Goal: Information Seeking & Learning: Learn about a topic

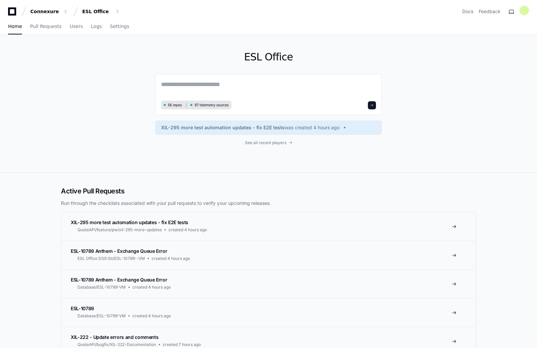
click at [121, 103] on div "ESL Office 56 repos 97 telemetry sources XIL-295 more test automation updates -…" at bounding box center [269, 104] width 432 height 138
click at [123, 27] on div "Home Pull Requests Users Logs Settings" at bounding box center [268, 27] width 521 height 16
click at [115, 27] on span "Settings" at bounding box center [119, 26] width 19 height 4
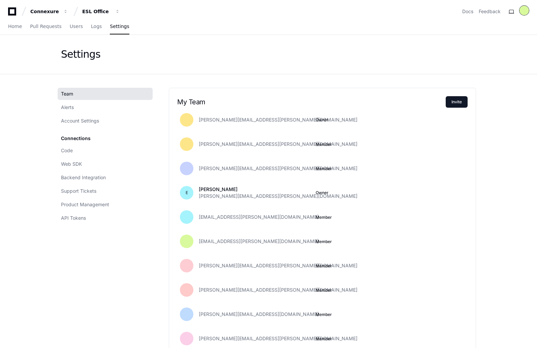
click at [523, 10] on div at bounding box center [524, 10] width 9 height 9
click at [83, 27] on div "Home Pull Requests Users Logs Settings" at bounding box center [68, 27] width 121 height 16
click at [12, 26] on span "Home" at bounding box center [15, 26] width 14 height 4
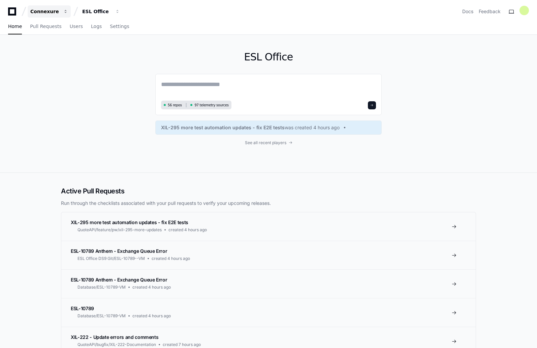
click at [60, 10] on button "Connexure" at bounding box center [49, 11] width 43 height 12
click at [104, 10] on div "ESL Office" at bounding box center [96, 11] width 29 height 7
click at [185, 9] on div "Connexure ESL Office Projects Join or create a project E ESL Office Docs Feedba…" at bounding box center [268, 11] width 521 height 12
drag, startPoint x: 163, startPoint y: 2, endPoint x: 510, endPoint y: 99, distance: 359.9
click at [510, 99] on div "ESL Office 56 repos 97 telemetry sources XIL-295 more test automation updates -…" at bounding box center [268, 104] width 537 height 138
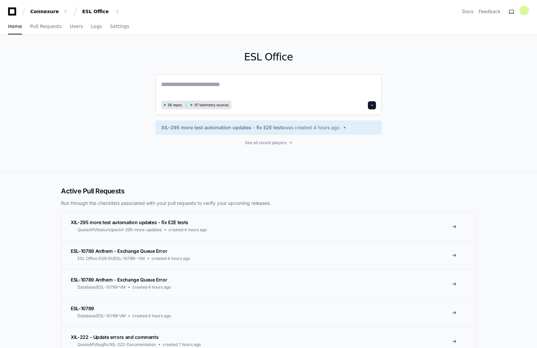
click at [232, 87] on textarea at bounding box center [268, 89] width 215 height 19
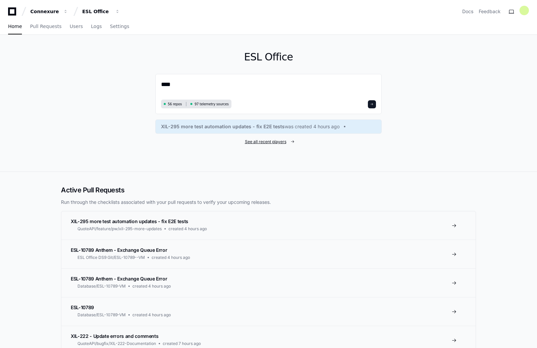
type textarea "****"
click at [279, 141] on span "See all recent players" at bounding box center [265, 141] width 41 height 5
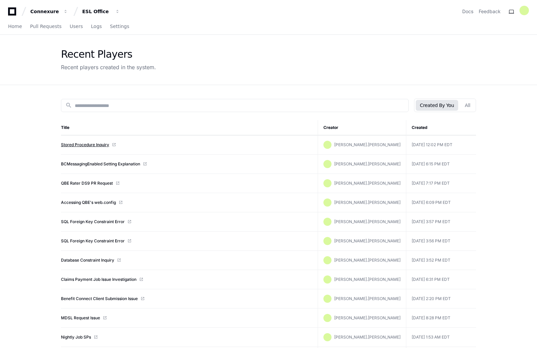
click at [98, 144] on link "Stored Procedure Inquiry" at bounding box center [85, 144] width 48 height 5
